Goal: Check status: Check status

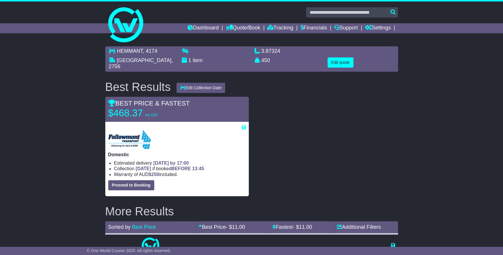
click at [419, 188] on div "HEMMANT , 4174 [GEOGRAPHIC_DATA] , 2756 1 item 3.87324 m 3 in 3 450" at bounding box center [251, 163] width 503 height 241
drag, startPoint x: 369, startPoint y: 185, endPoint x: 364, endPoint y: 177, distance: 8.9
click at [369, 185] on div at bounding box center [325, 146] width 149 height 99
click at [276, 27] on link "Tracking" at bounding box center [280, 28] width 26 height 10
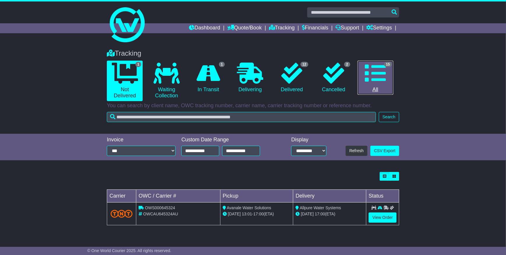
click at [372, 77] on icon at bounding box center [375, 73] width 21 height 21
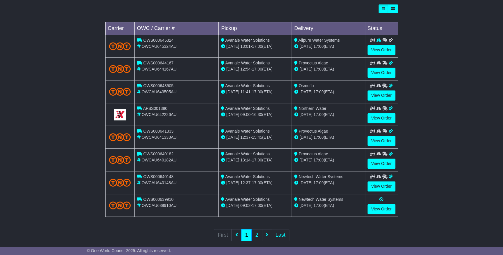
scroll to position [175, 0]
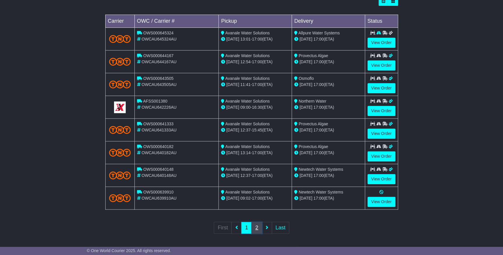
click at [253, 231] on link "2" at bounding box center [256, 228] width 10 height 12
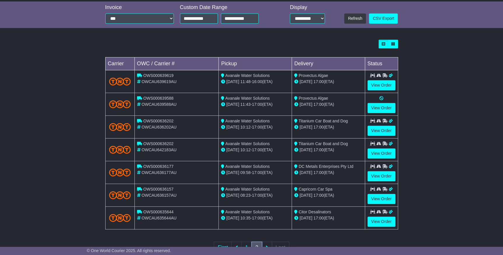
scroll to position [0, 0]
